Goal: Find specific page/section: Find specific page/section

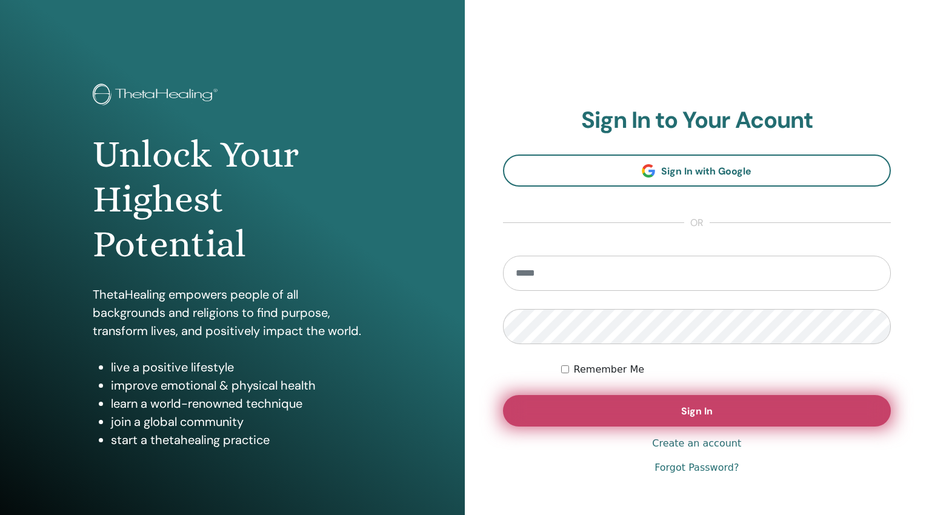
type input "**********"
click at [721, 413] on button "Sign In" at bounding box center [697, 411] width 389 height 32
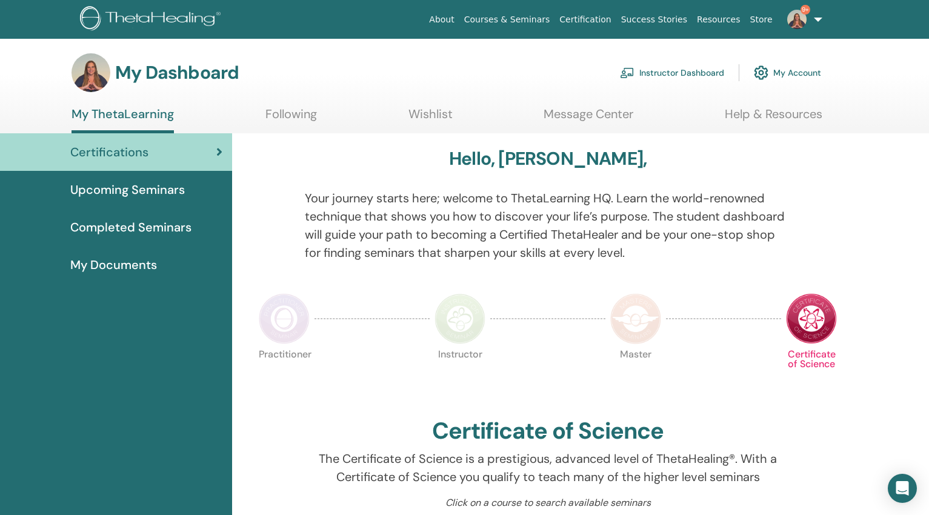
click at [672, 72] on link "Instructor Dashboard" at bounding box center [672, 72] width 104 height 27
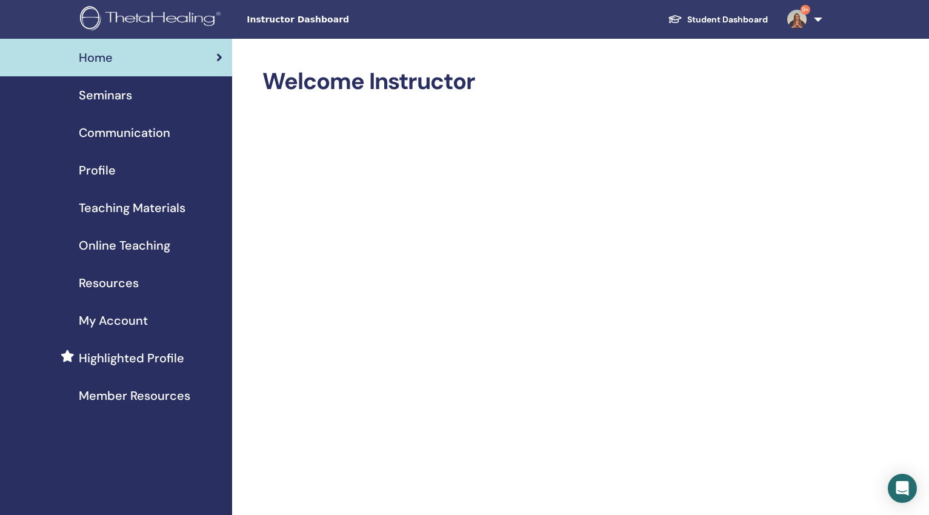
click at [156, 207] on span "Teaching Materials" at bounding box center [132, 208] width 107 height 18
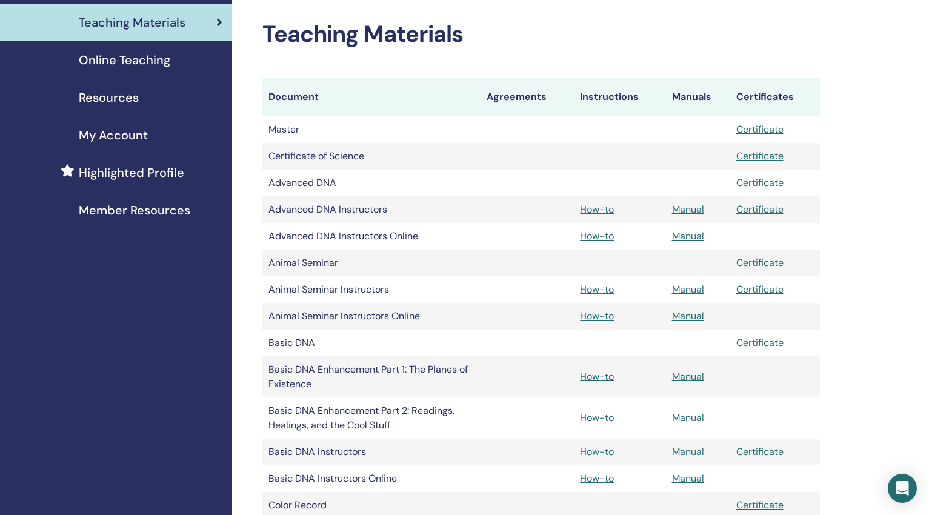
scroll to position [186, 0]
click at [600, 452] on link "How-to" at bounding box center [597, 451] width 34 height 13
